Goal: Use online tool/utility: Utilize a website feature to perform a specific function

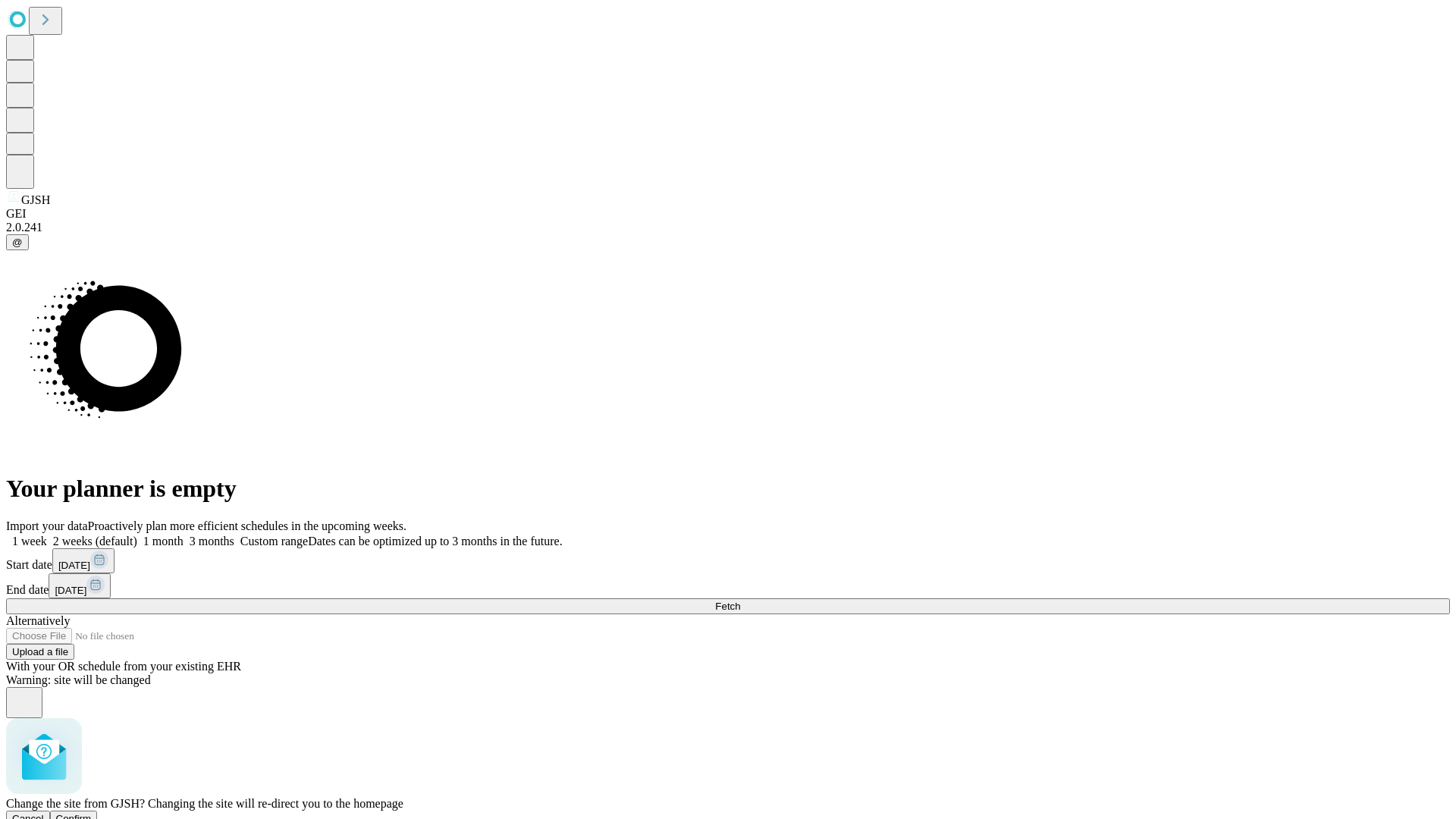
click at [92, 813] on span "Confirm" at bounding box center [74, 818] width 36 height 11
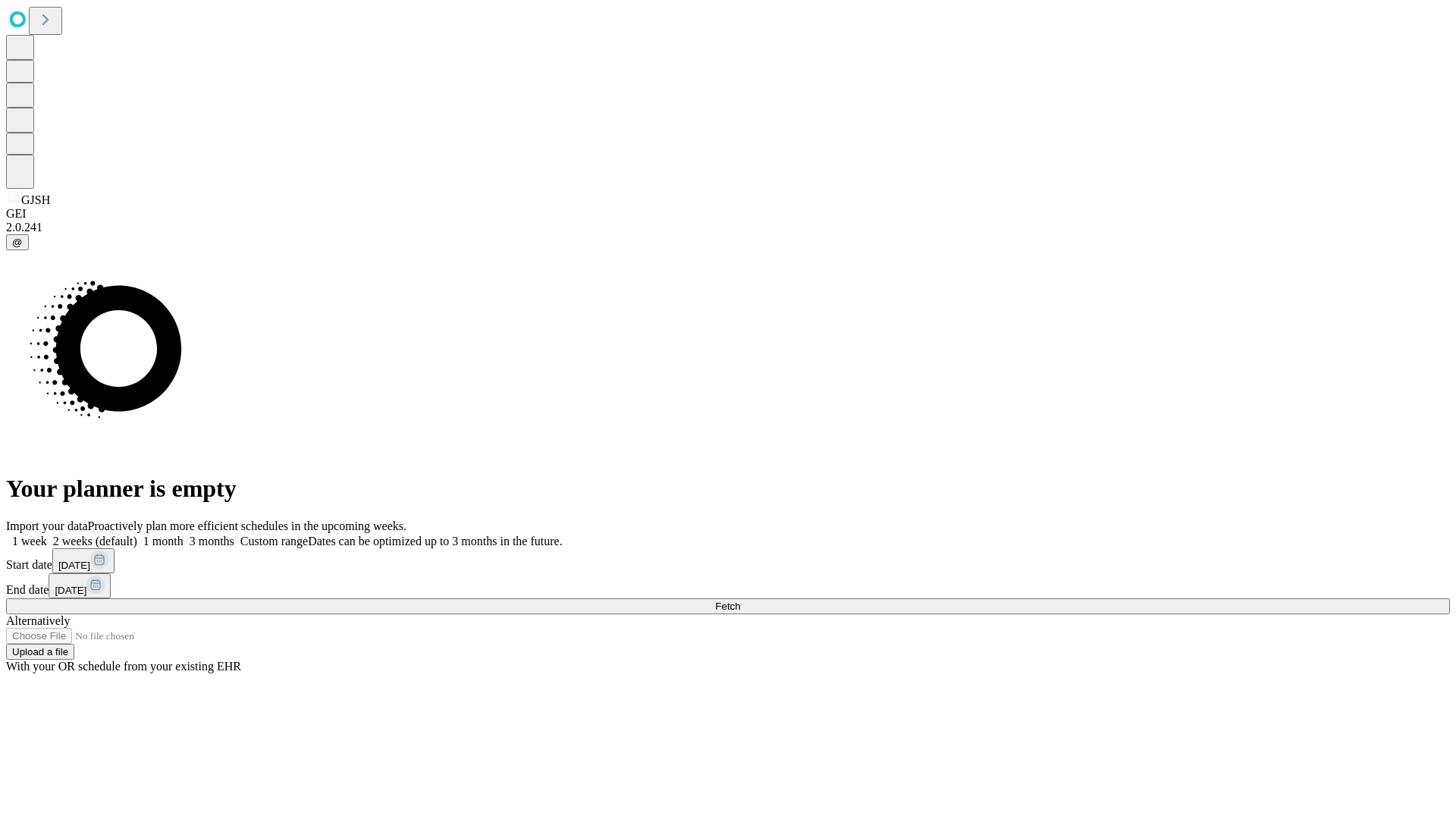
click at [184, 535] on label "1 month" at bounding box center [160, 541] width 46 height 13
click at [740, 601] on span "Fetch" at bounding box center [727, 606] width 25 height 11
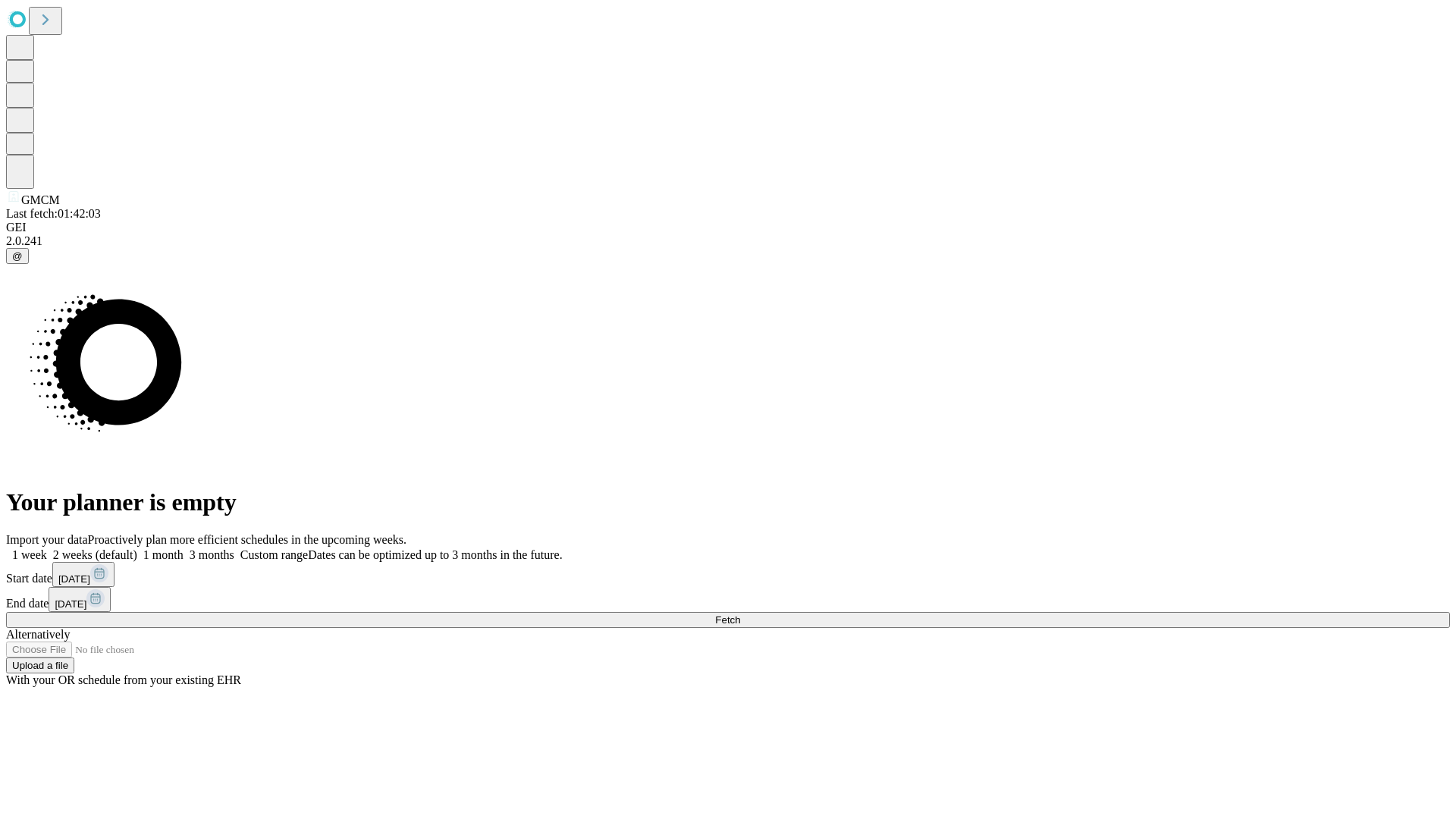
click at [184, 548] on label "1 month" at bounding box center [160, 554] width 46 height 13
click at [740, 614] on span "Fetch" at bounding box center [727, 619] width 25 height 11
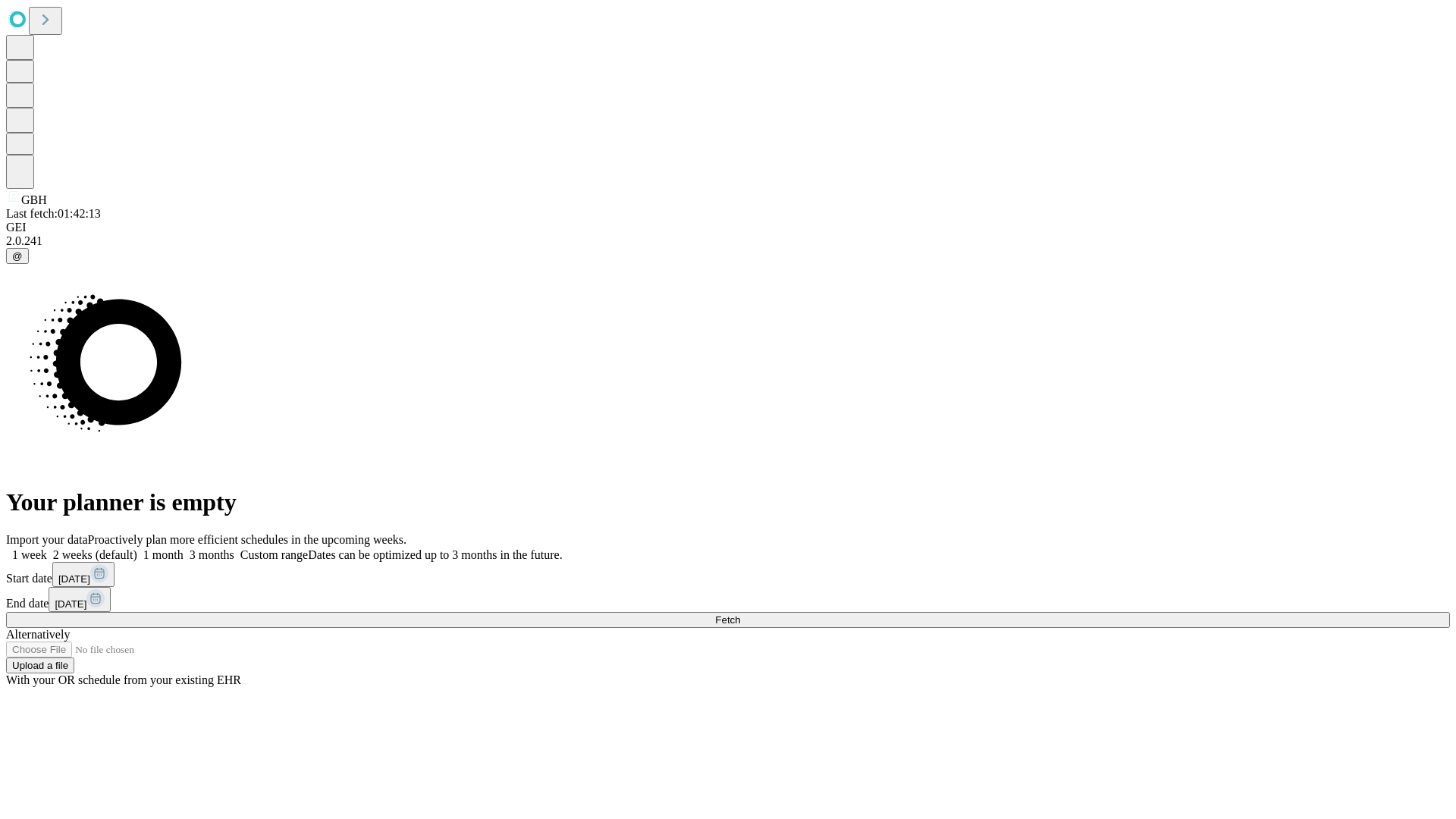
click at [184, 548] on label "1 month" at bounding box center [160, 554] width 46 height 13
click at [740, 614] on span "Fetch" at bounding box center [727, 619] width 25 height 11
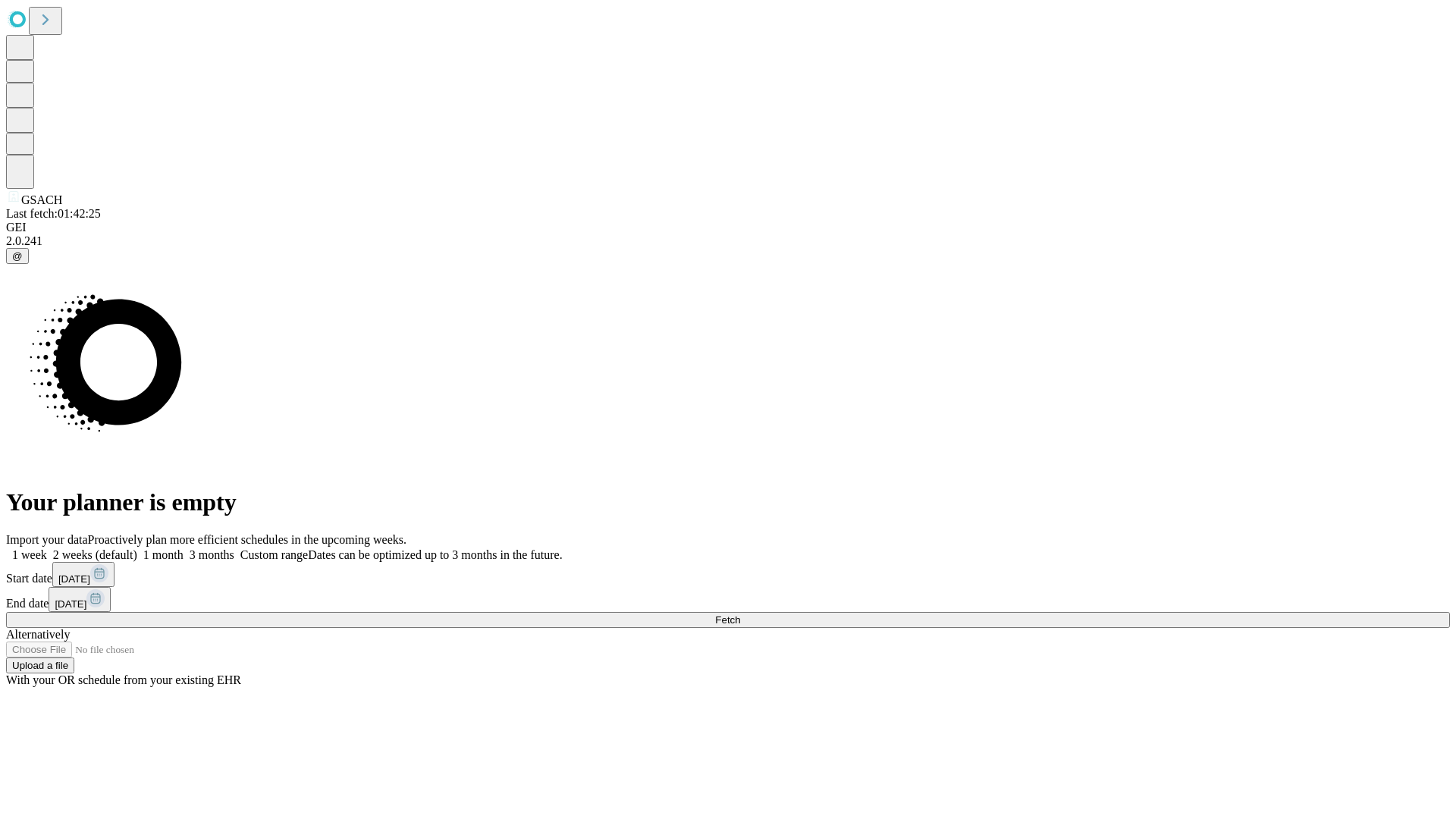
click at [184, 548] on label "1 month" at bounding box center [160, 554] width 46 height 13
click at [740, 614] on span "Fetch" at bounding box center [727, 619] width 25 height 11
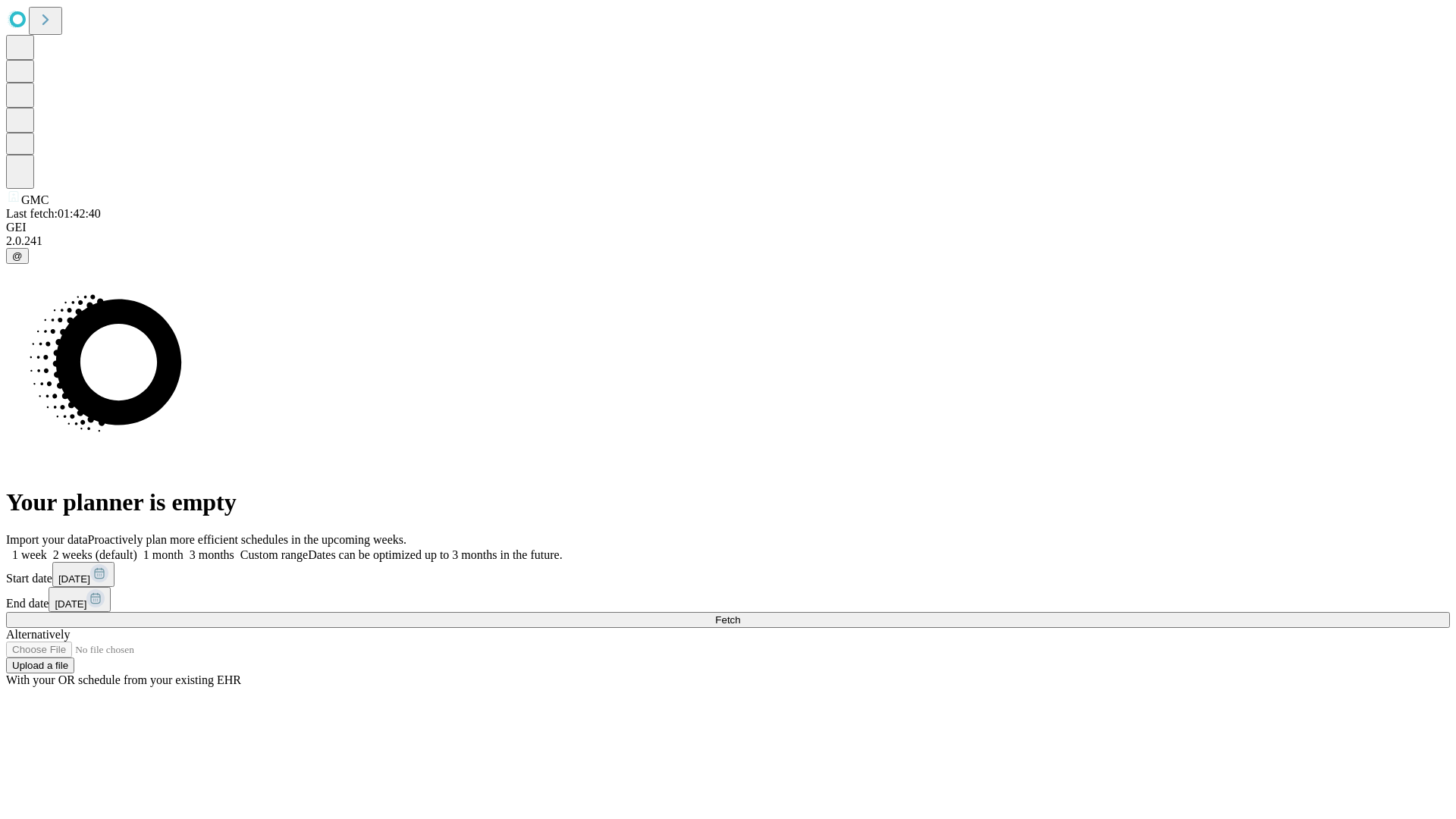
click at [184, 548] on label "1 month" at bounding box center [160, 554] width 46 height 13
click at [740, 614] on span "Fetch" at bounding box center [727, 619] width 25 height 11
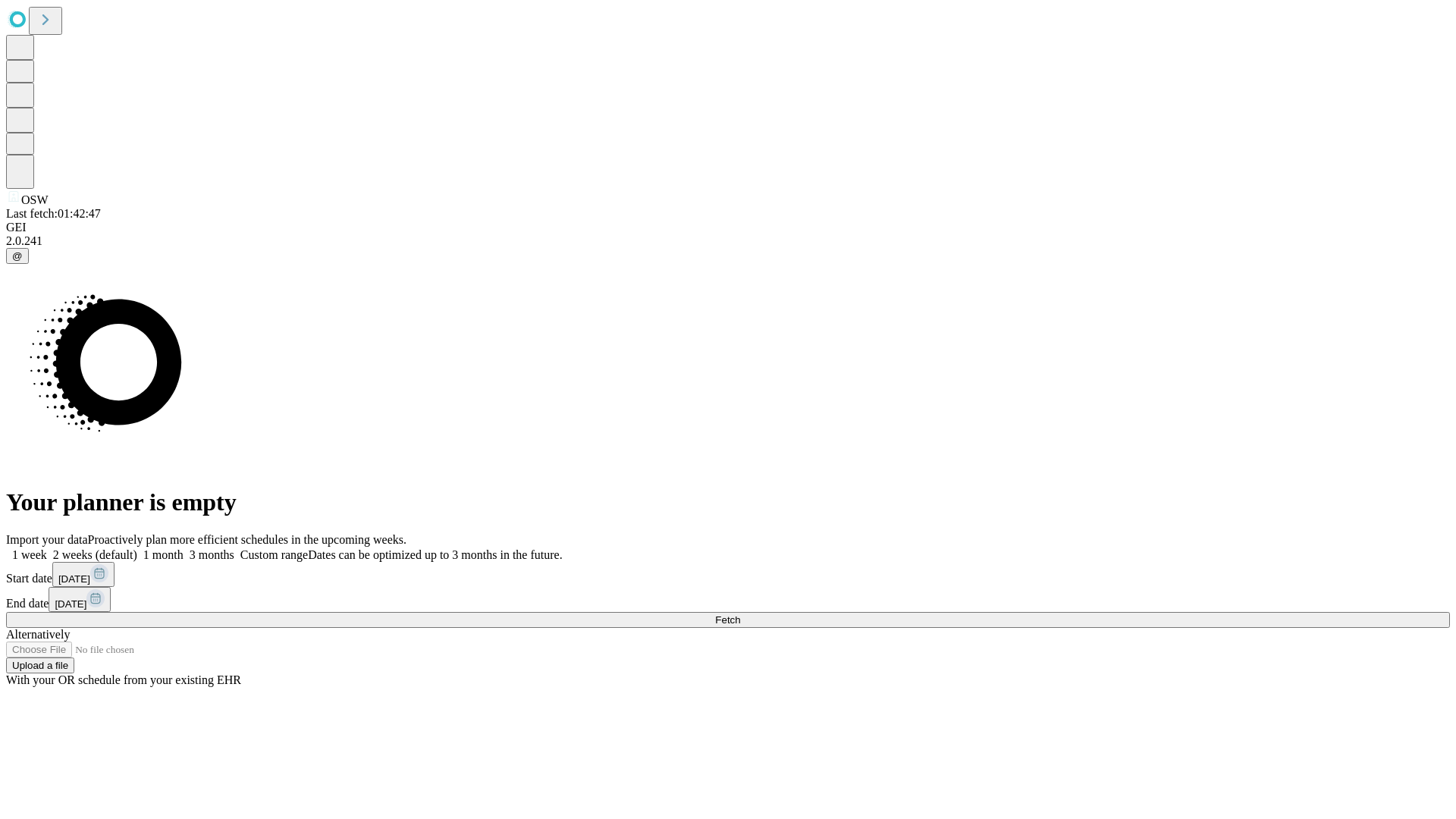
click at [184, 548] on label "1 month" at bounding box center [160, 554] width 46 height 13
click at [740, 614] on span "Fetch" at bounding box center [727, 619] width 25 height 11
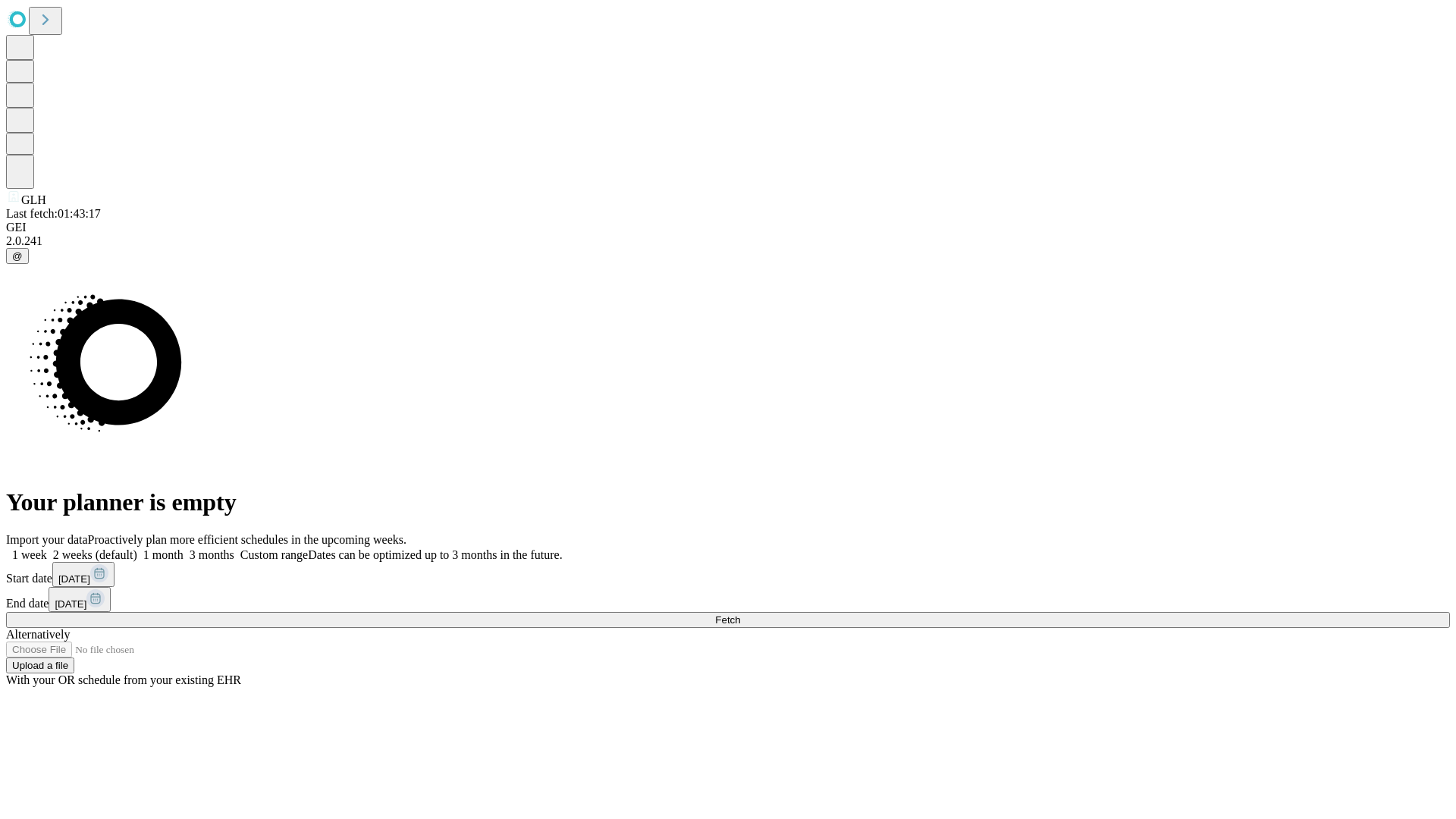
click at [740, 614] on span "Fetch" at bounding box center [727, 619] width 25 height 11
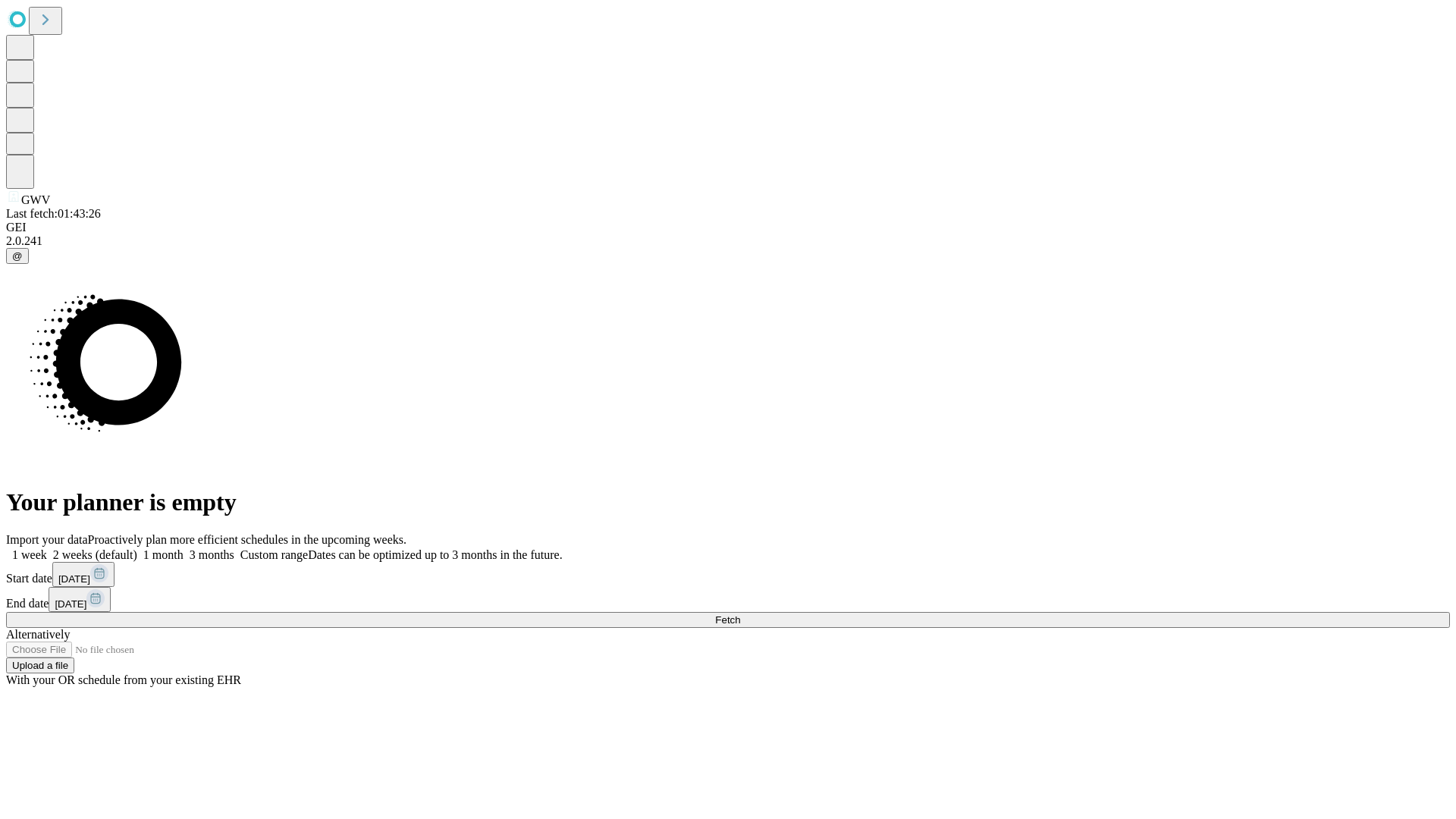
click at [184, 548] on label "1 month" at bounding box center [160, 554] width 46 height 13
click at [740, 614] on span "Fetch" at bounding box center [727, 619] width 25 height 11
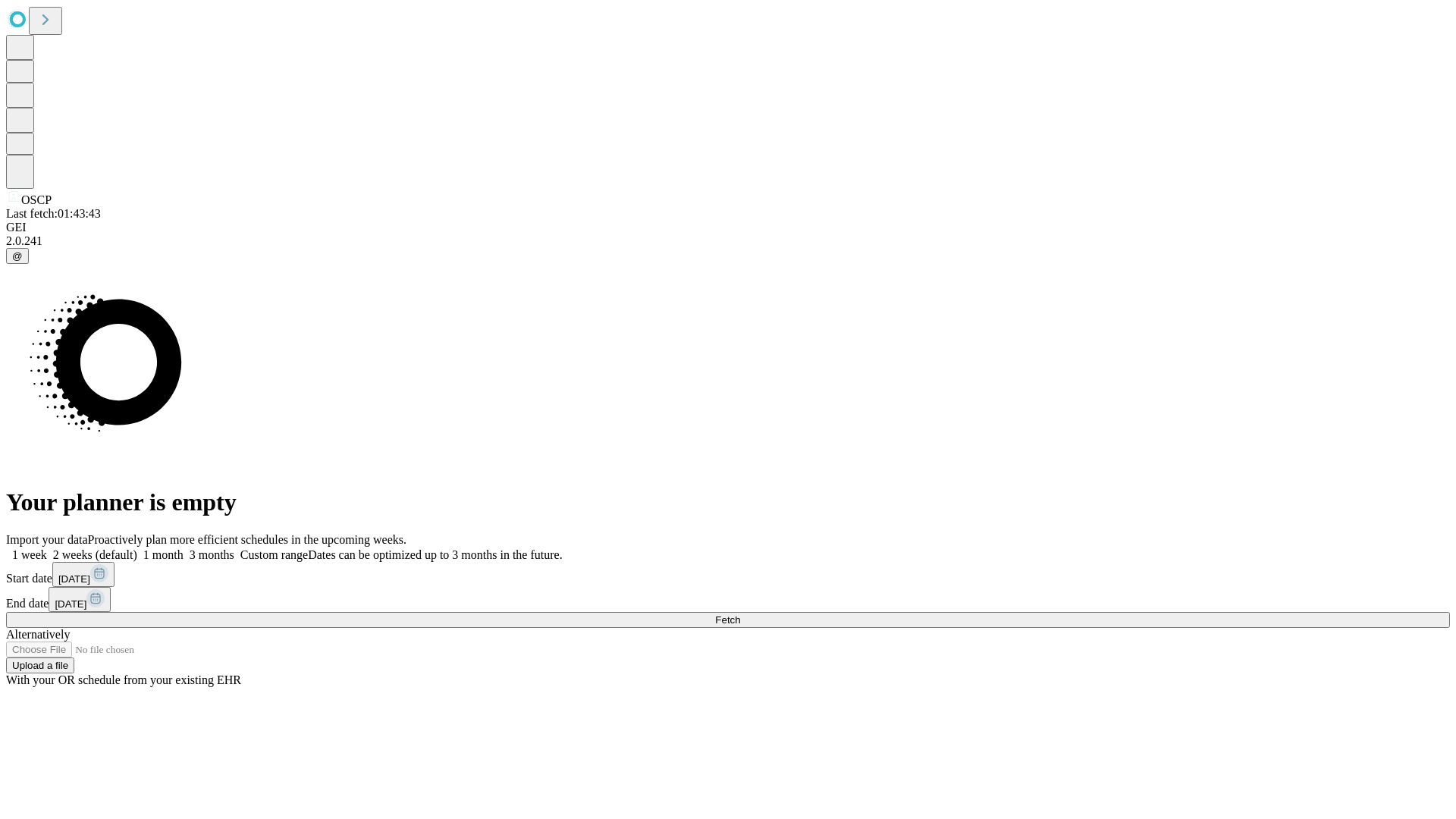
click at [184, 548] on label "1 month" at bounding box center [160, 554] width 46 height 13
click at [740, 614] on span "Fetch" at bounding box center [727, 619] width 25 height 11
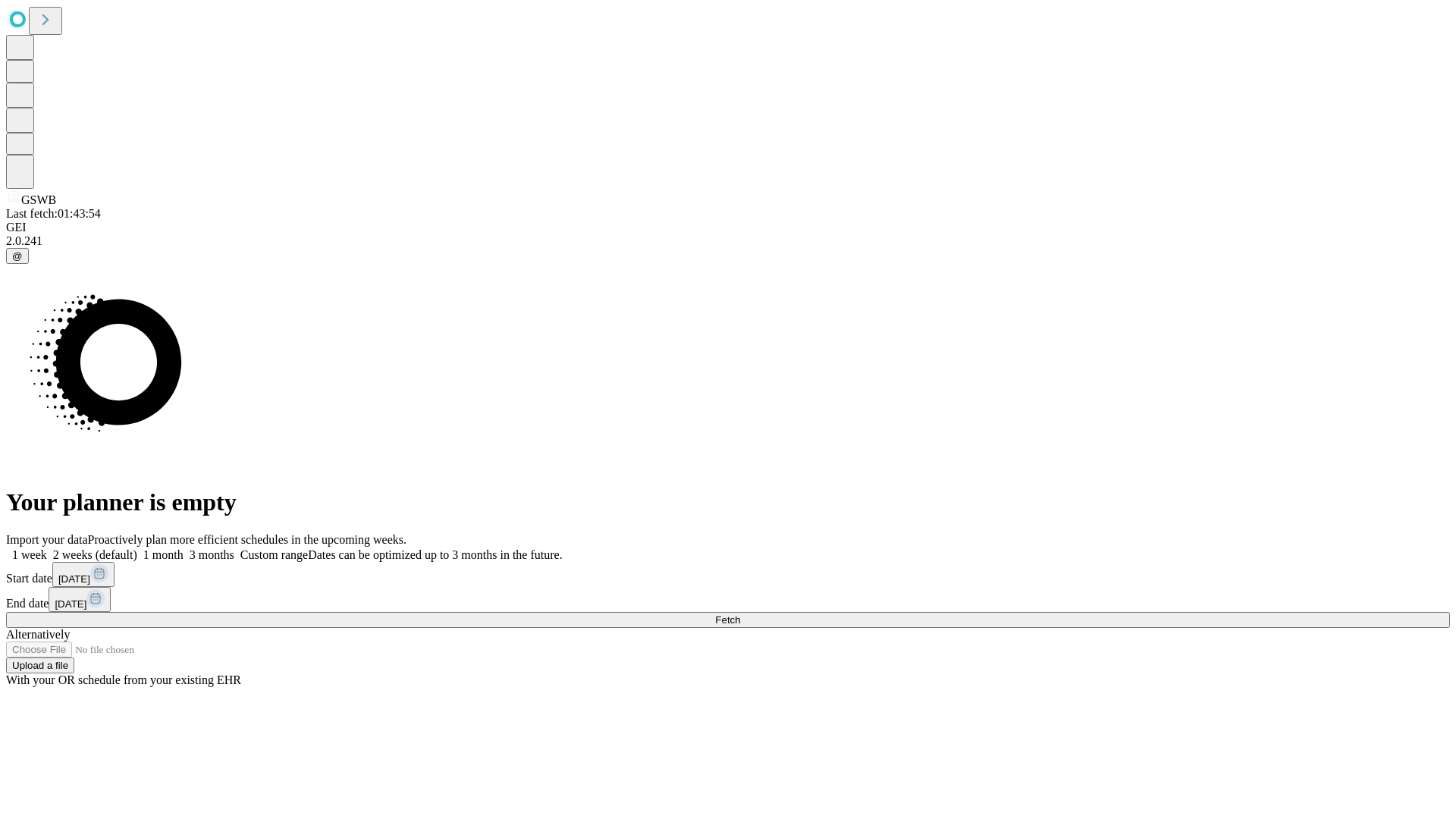
click at [184, 548] on label "1 month" at bounding box center [160, 554] width 46 height 13
click at [740, 614] on span "Fetch" at bounding box center [727, 619] width 25 height 11
